Goal: Task Accomplishment & Management: Use online tool/utility

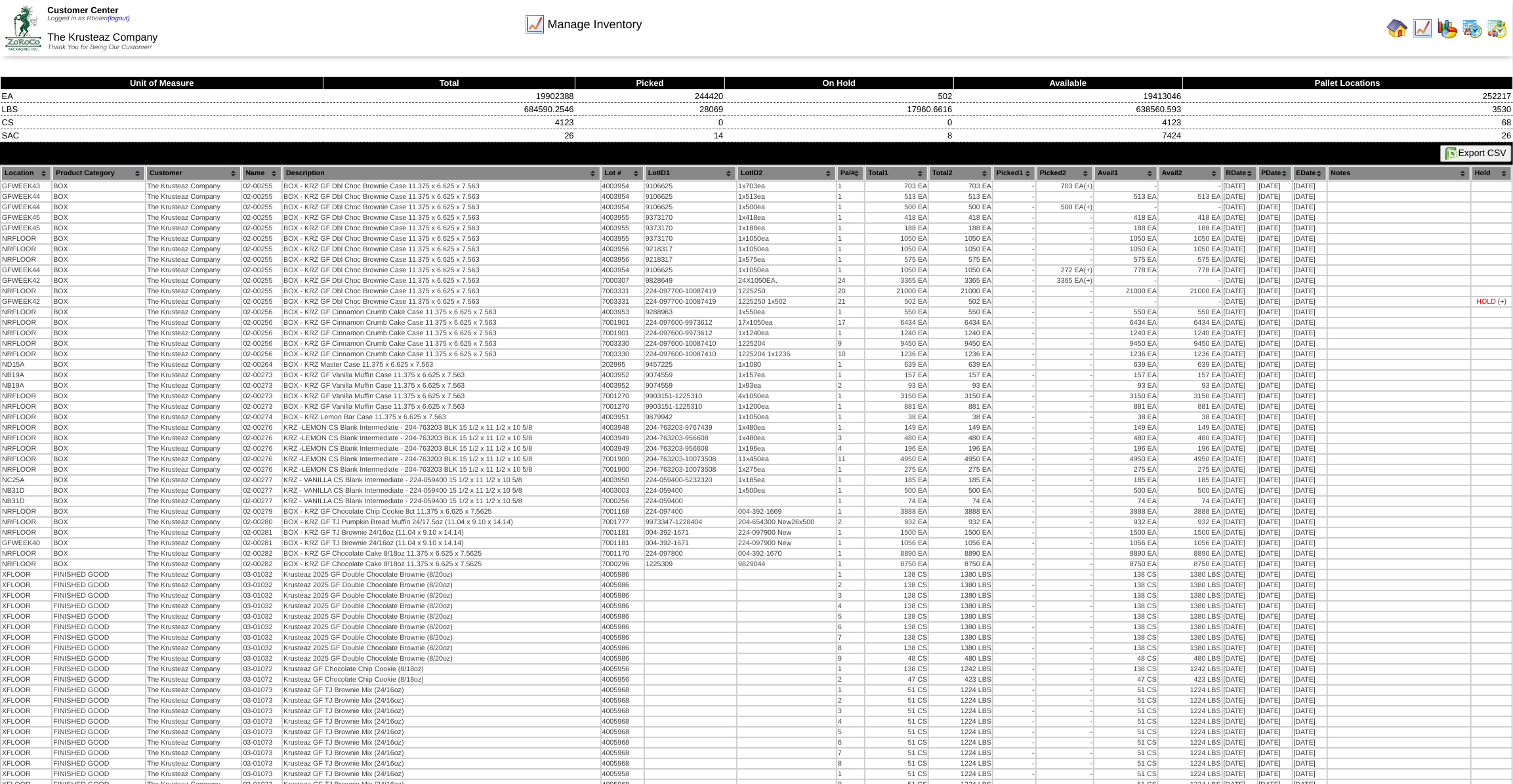
click at [1397, 36] on img at bounding box center [1398, 29] width 21 height 21
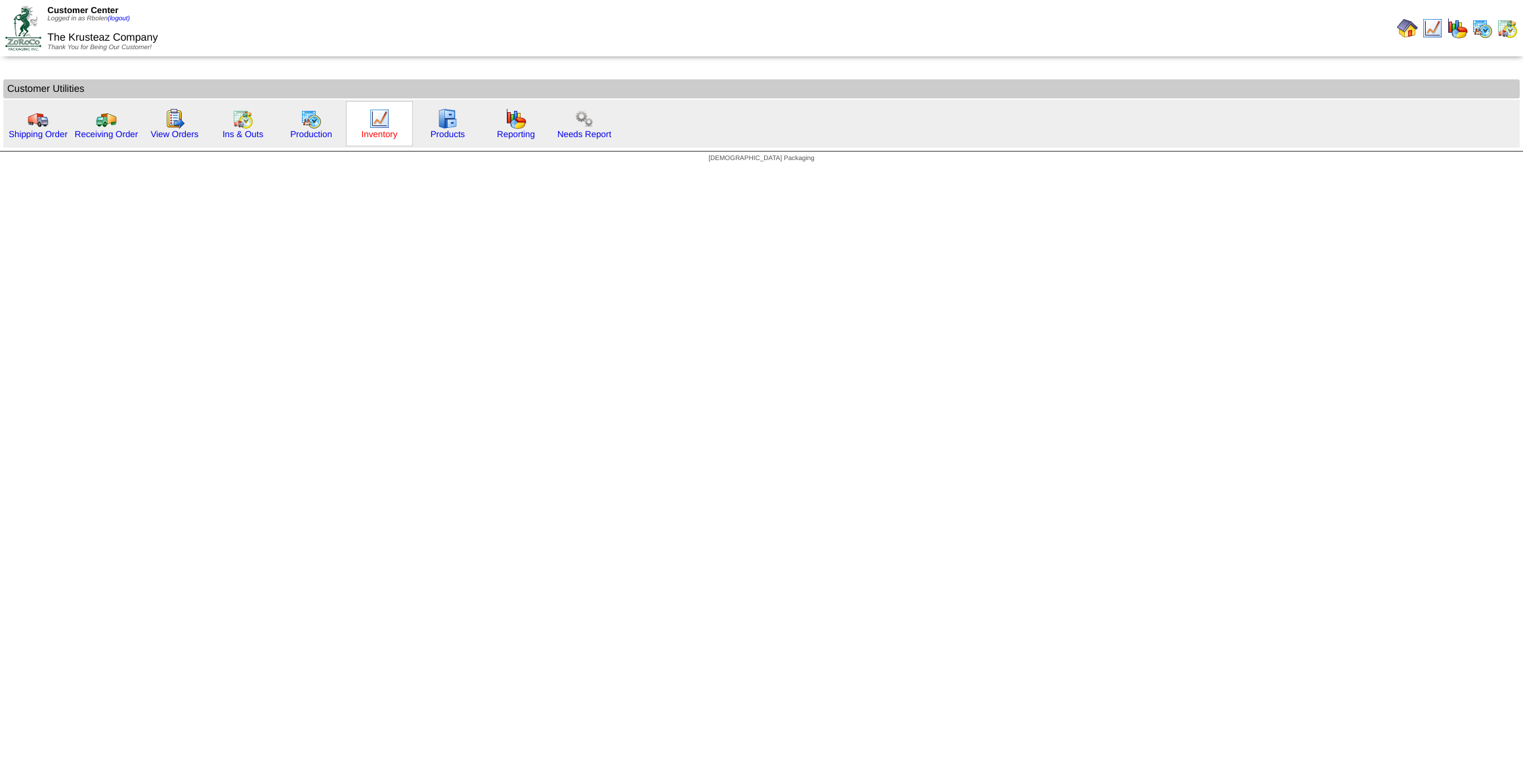
click at [369, 132] on link "Inventory" at bounding box center [380, 134] width 36 height 10
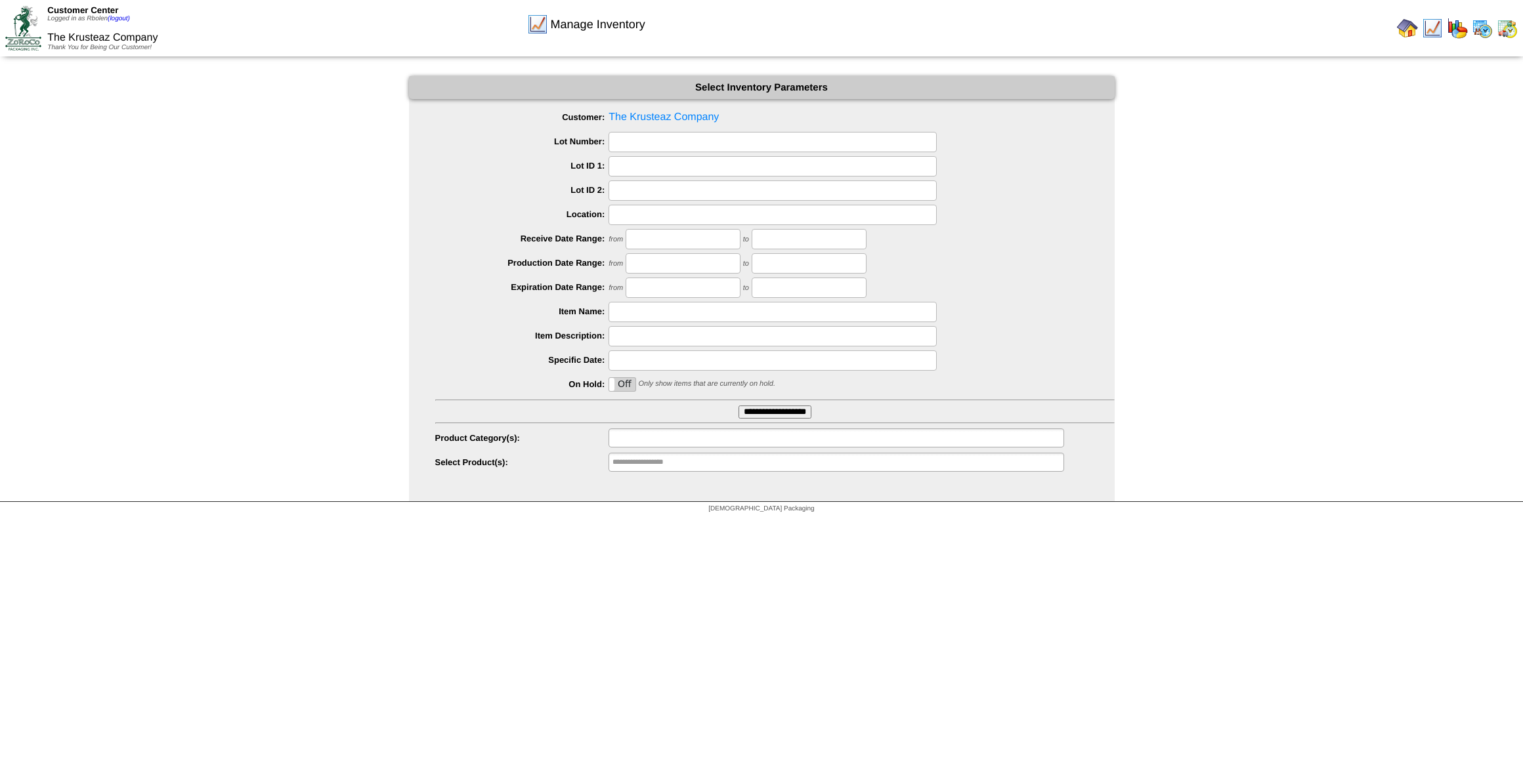
click at [667, 433] on input "text" at bounding box center [654, 438] width 84 height 16
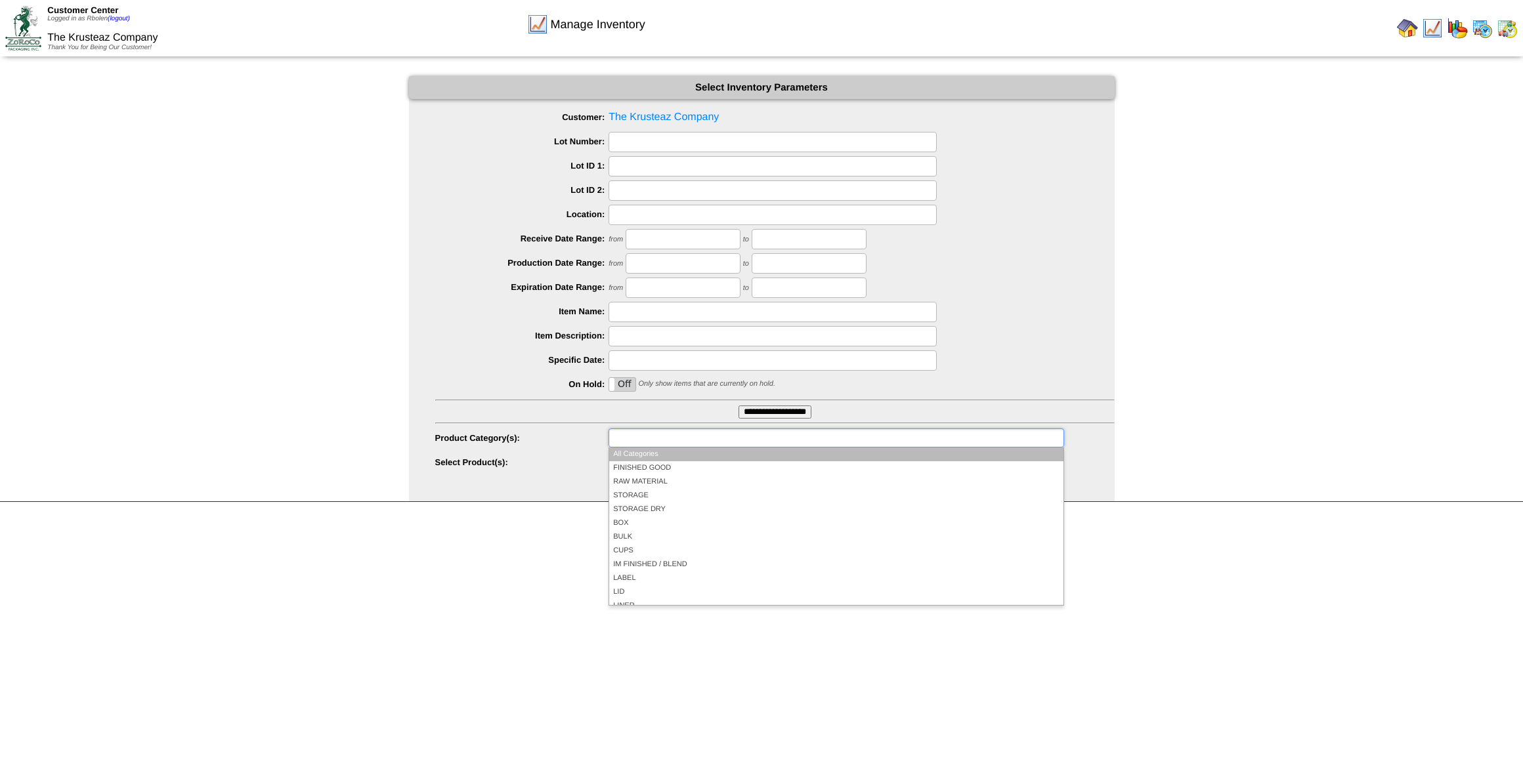
click at [669, 453] on li "All Categories" at bounding box center [836, 454] width 453 height 14
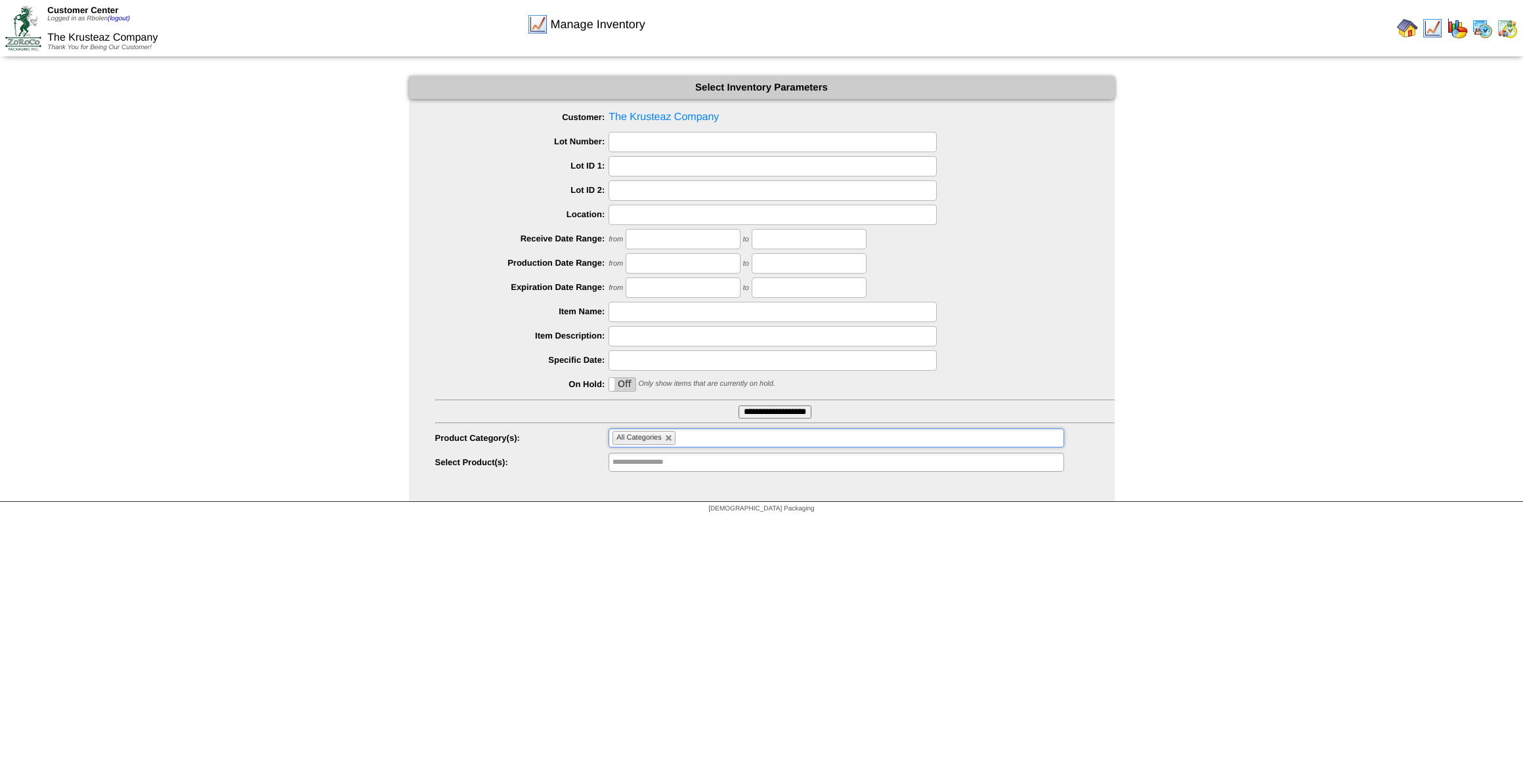
click at [742, 413] on input "**********" at bounding box center [775, 412] width 73 height 13
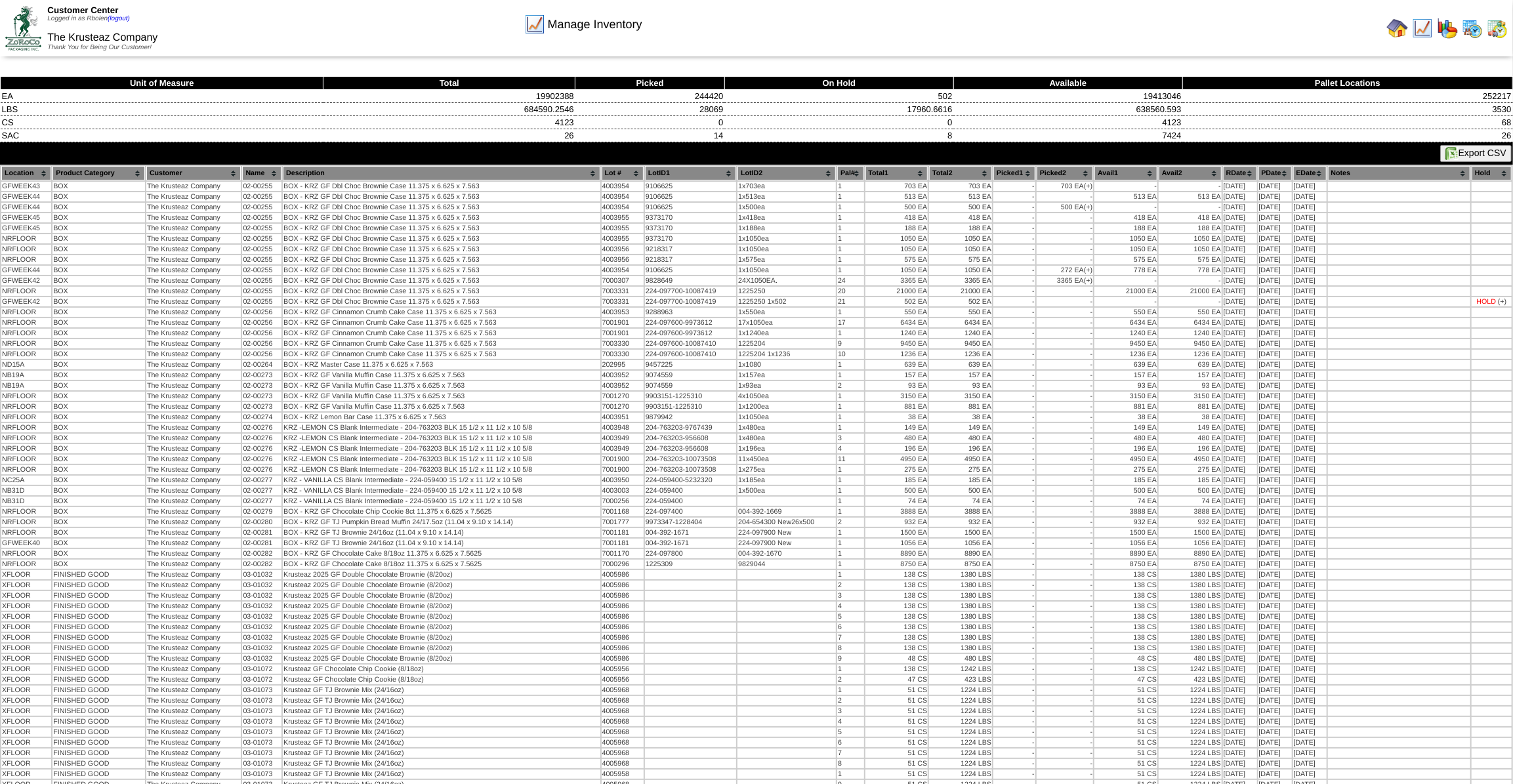
click at [1446, 151] on img at bounding box center [1452, 154] width 13 height 13
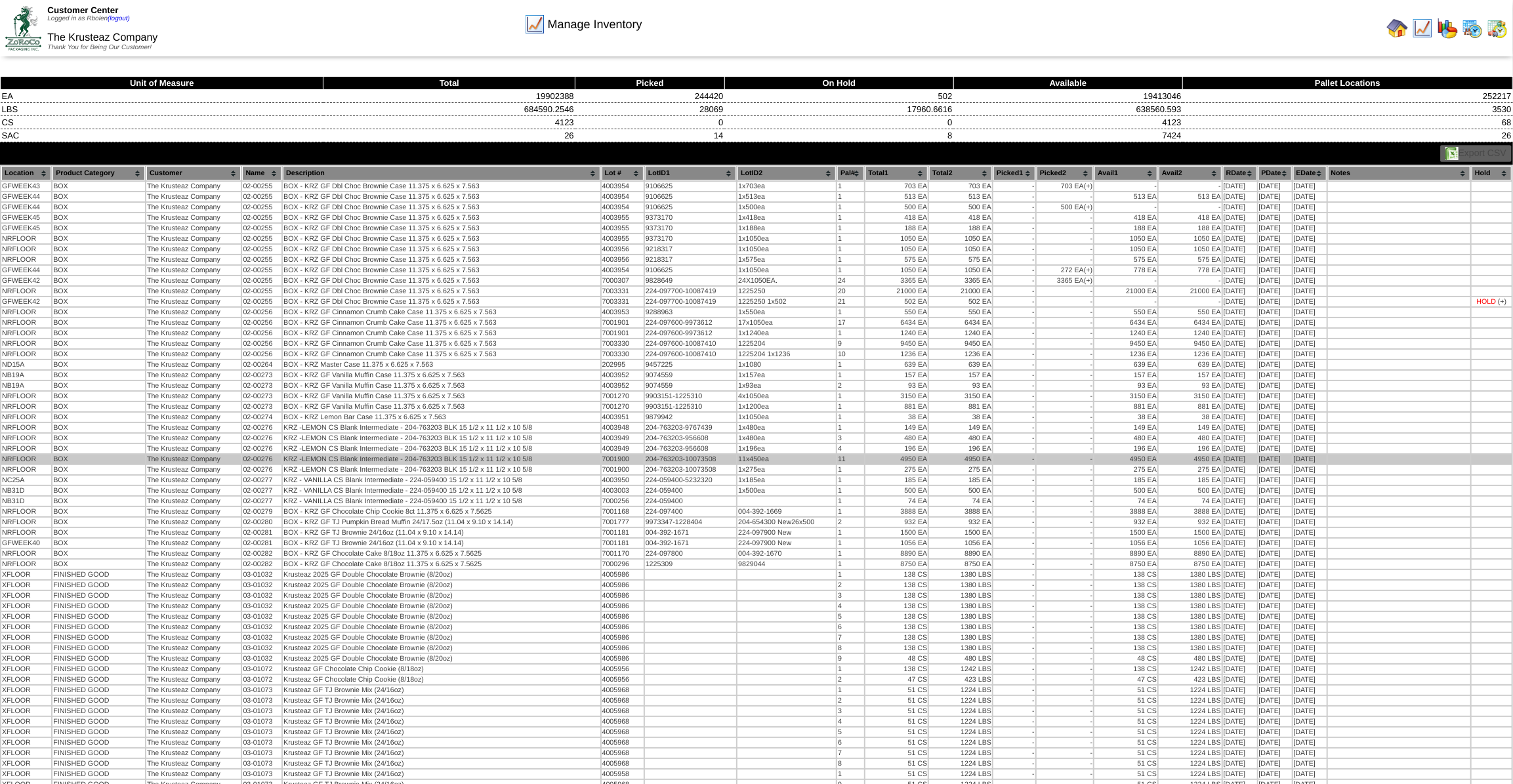
drag, startPoint x: 1033, startPoint y: 426, endPoint x: 1005, endPoint y: 447, distance: 35.0
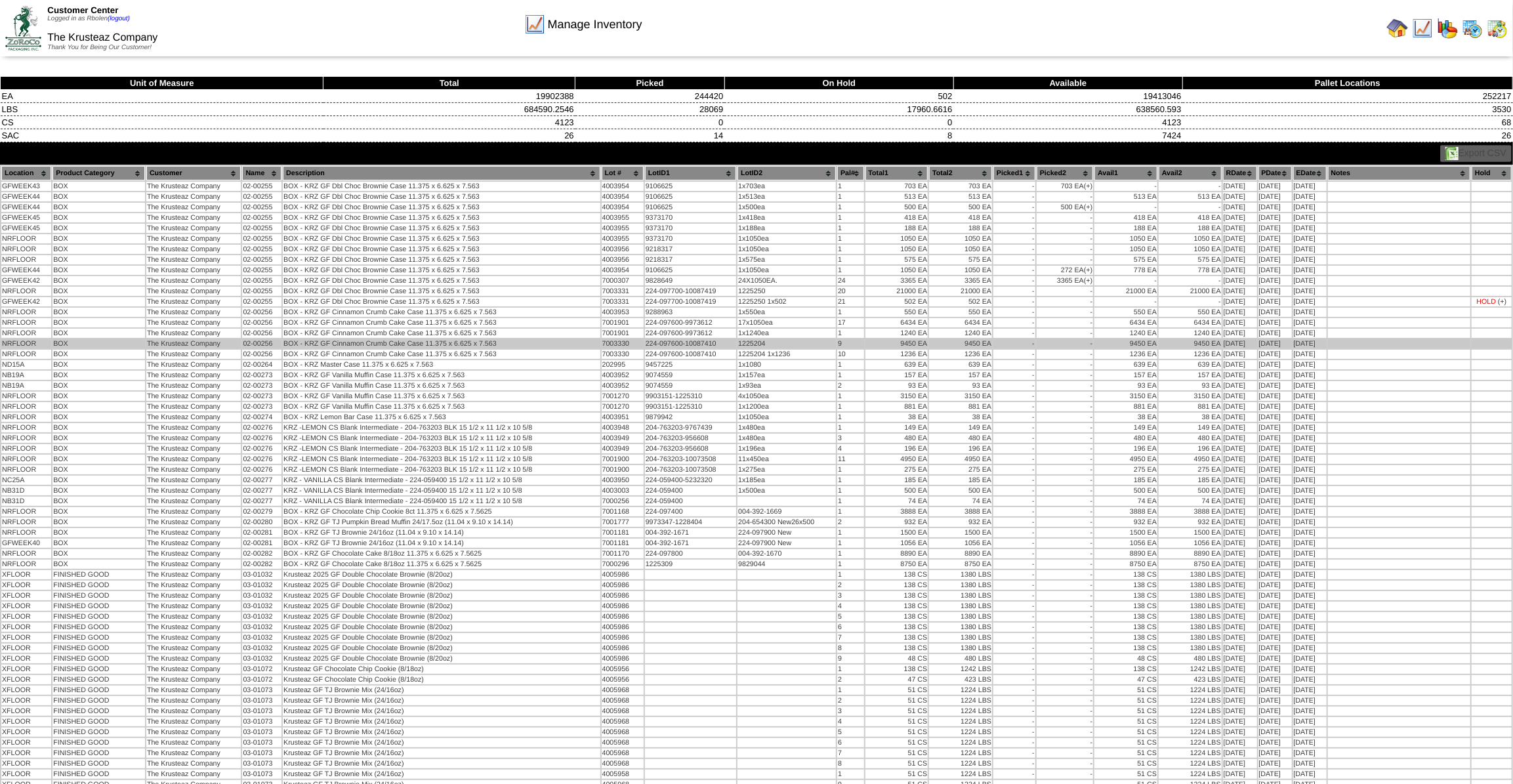
drag, startPoint x: 1005, startPoint y: 447, endPoint x: 806, endPoint y: 340, distance: 225.9
click at [806, 341] on td "1225204" at bounding box center [787, 343] width 98 height 9
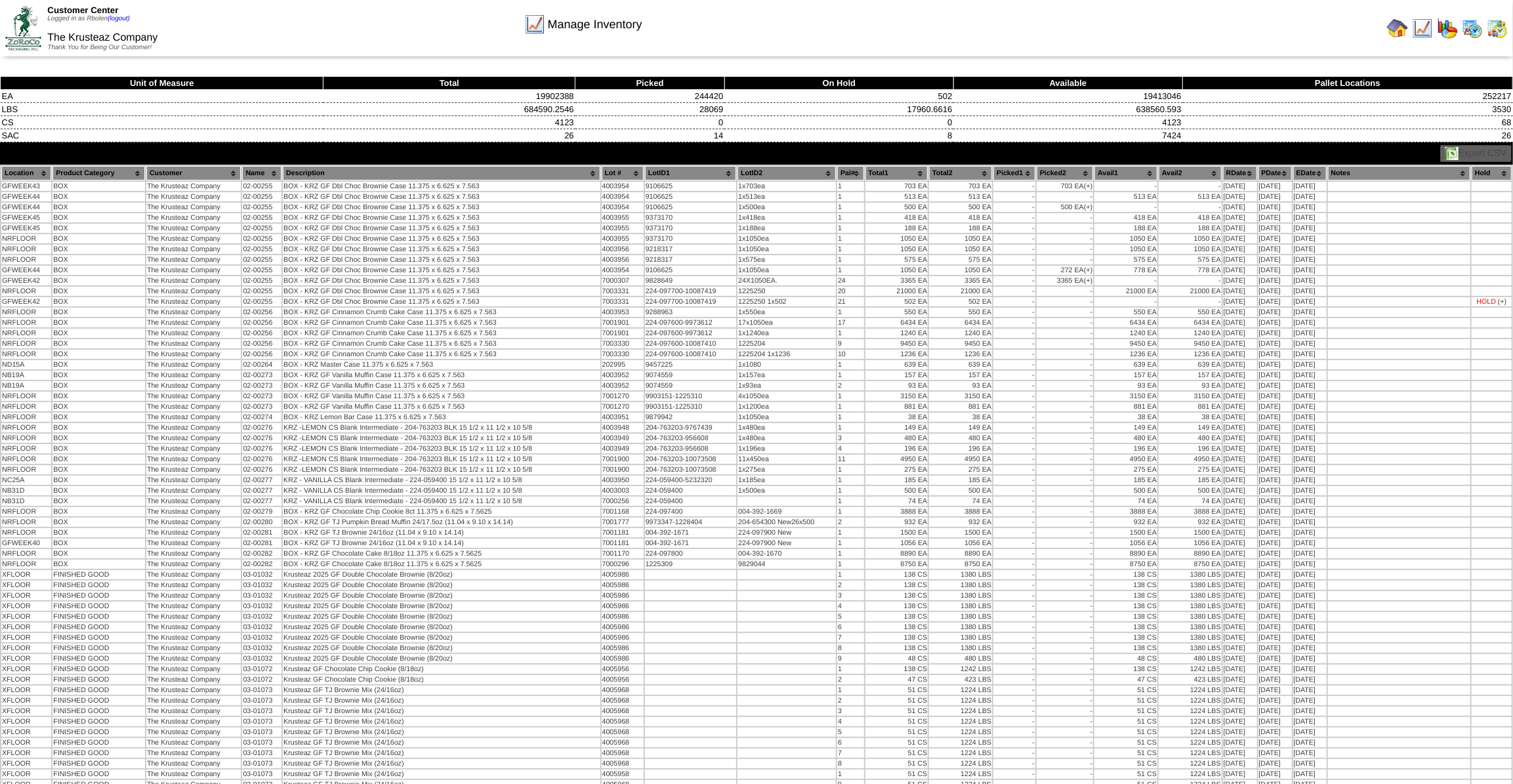
click at [1277, 14] on td at bounding box center [1134, 29] width 755 height 54
